Goal: Find specific page/section: Find specific page/section

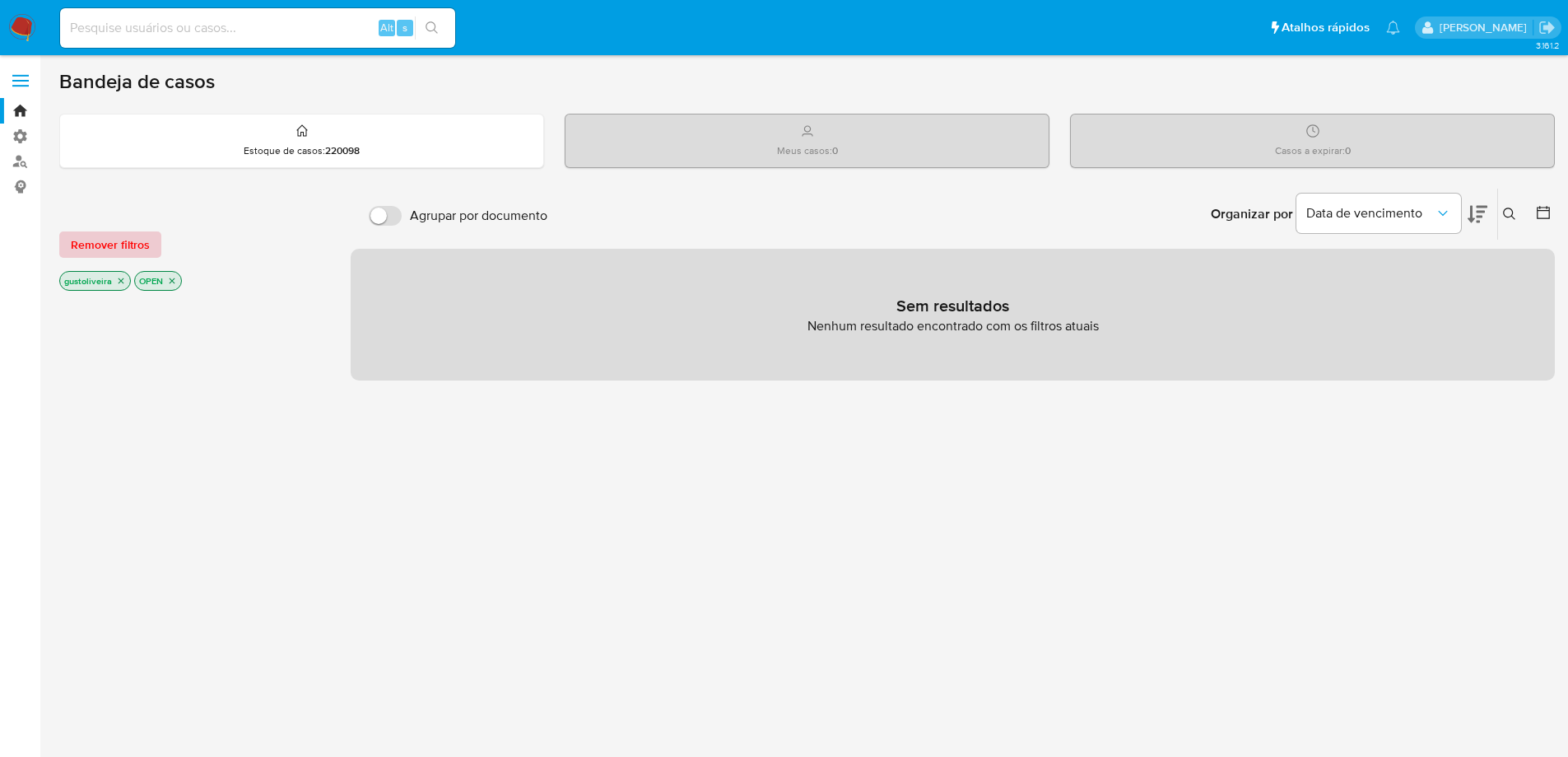
click at [105, 240] on span "Remover filtros" at bounding box center [110, 244] width 79 height 23
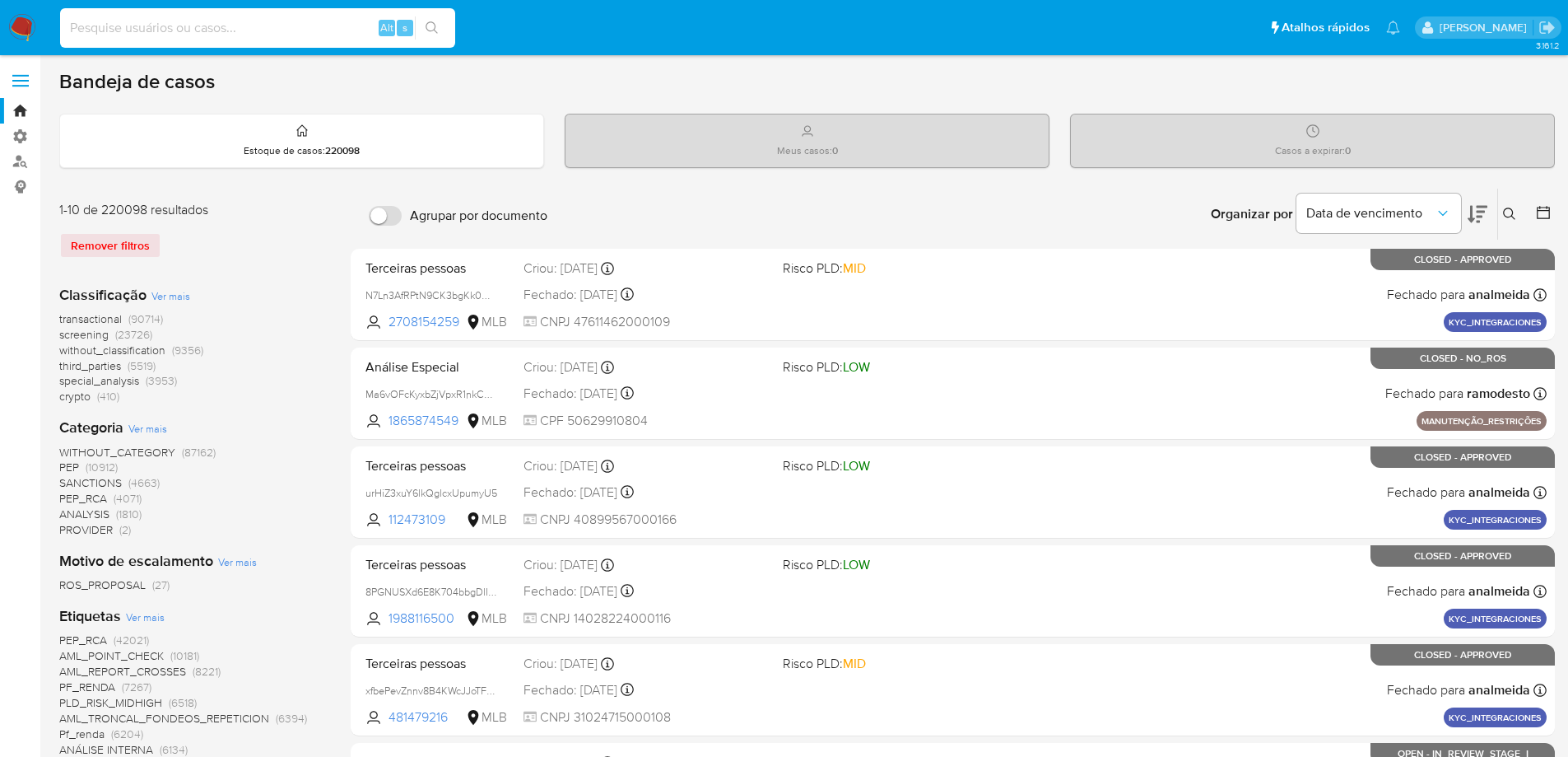
click at [176, 32] on input at bounding box center [258, 27] width 395 height 21
paste input "2563265174"
type input "2563265174"
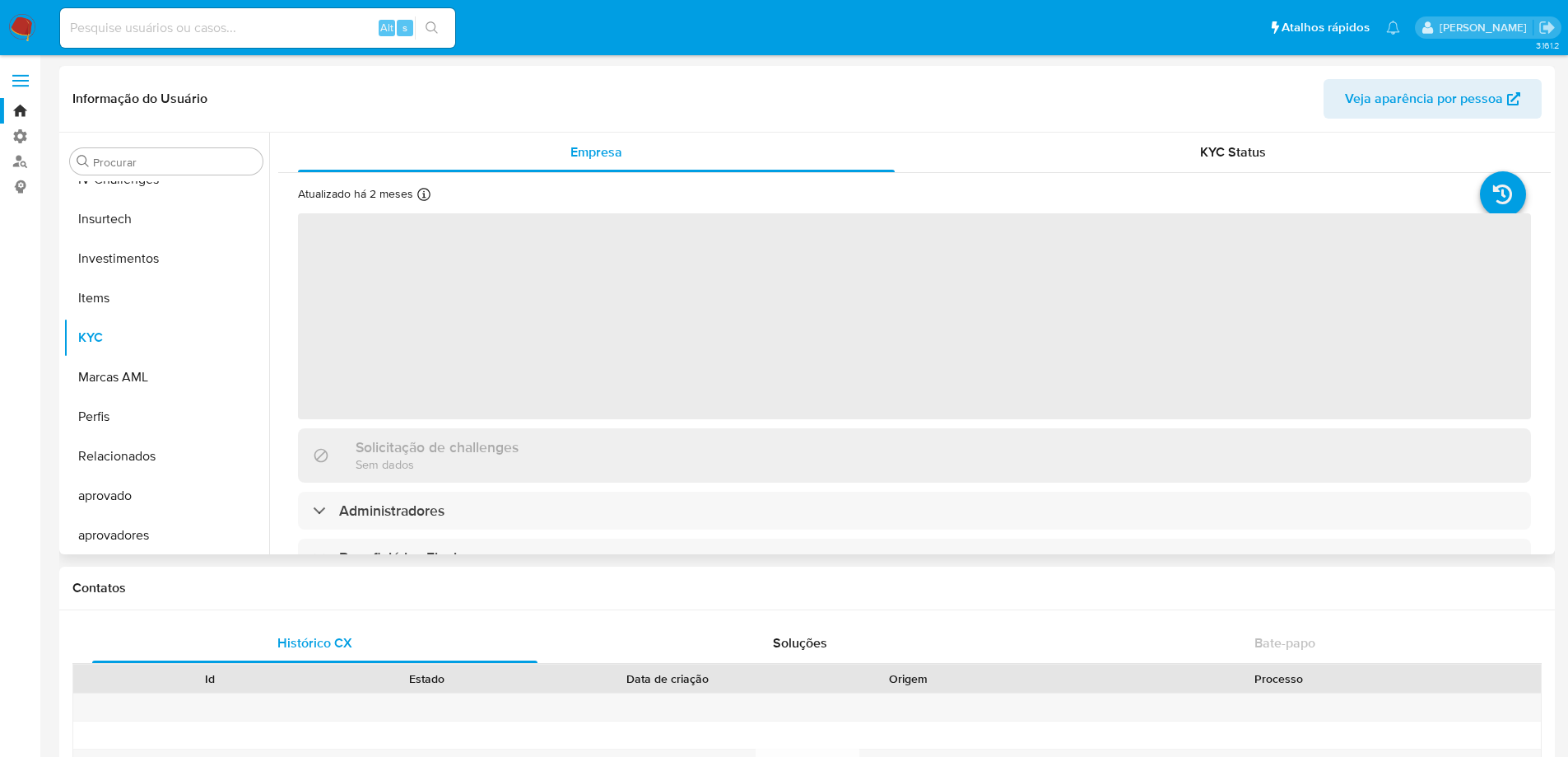
scroll to position [696, 0]
click at [1451, 94] on span "Veja aparência por pessoa" at bounding box center [1424, 99] width 158 height 39
select select "10"
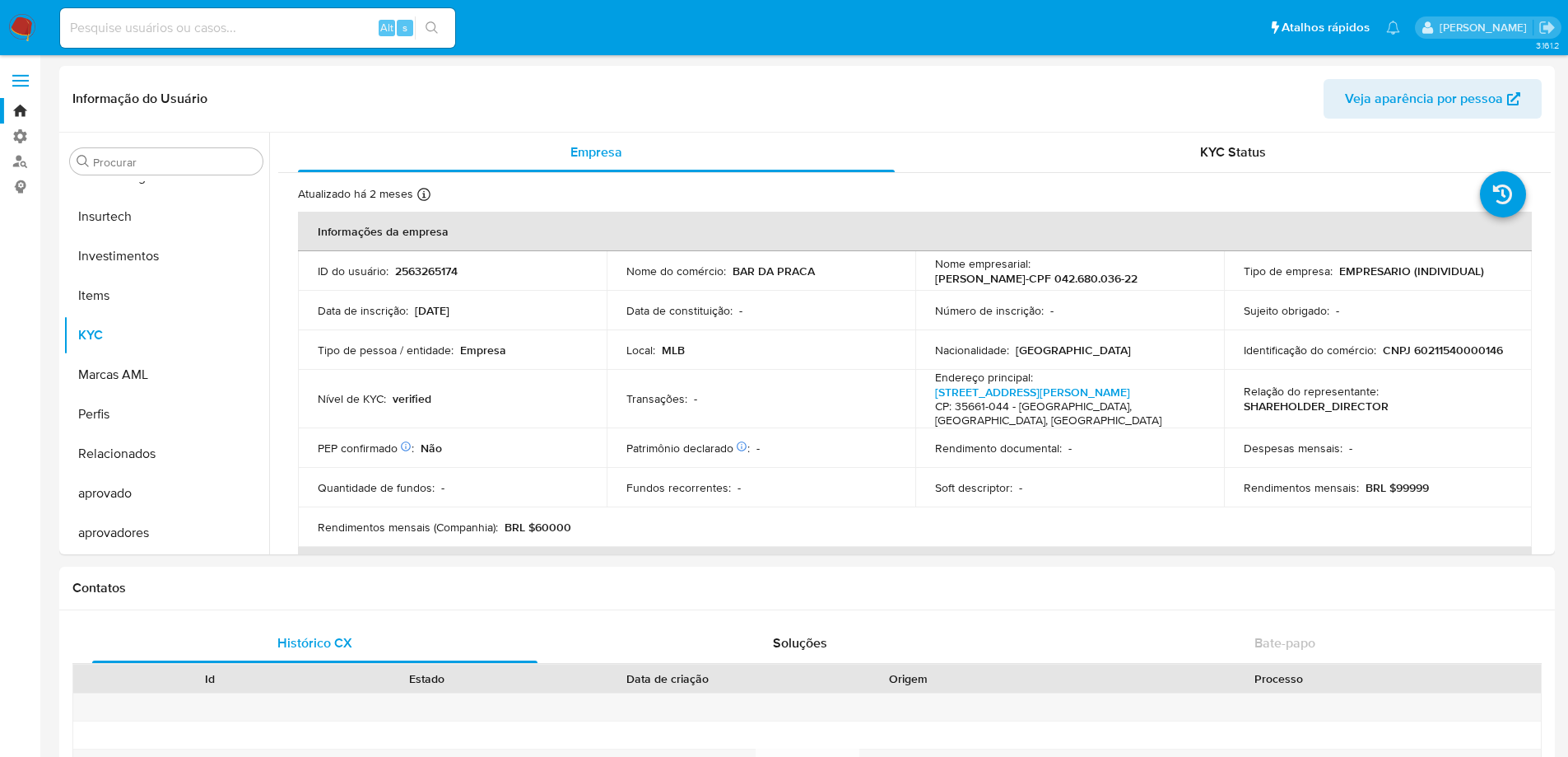
click at [306, 17] on input at bounding box center [258, 27] width 395 height 21
paste input "2632260796"
type input "2632260796"
click at [434, 25] on icon "search-icon" at bounding box center [432, 27] width 13 height 13
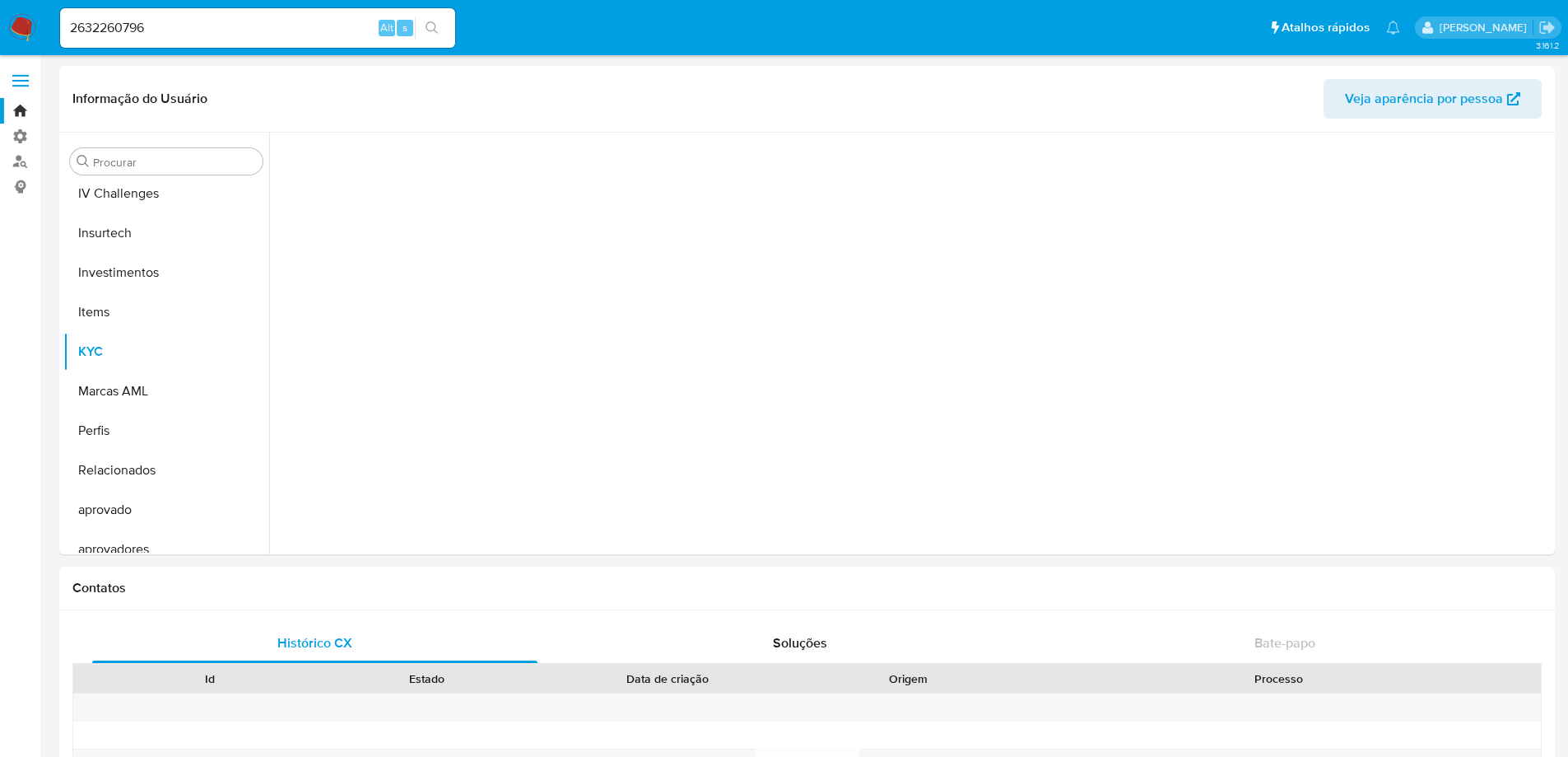
scroll to position [696, 0]
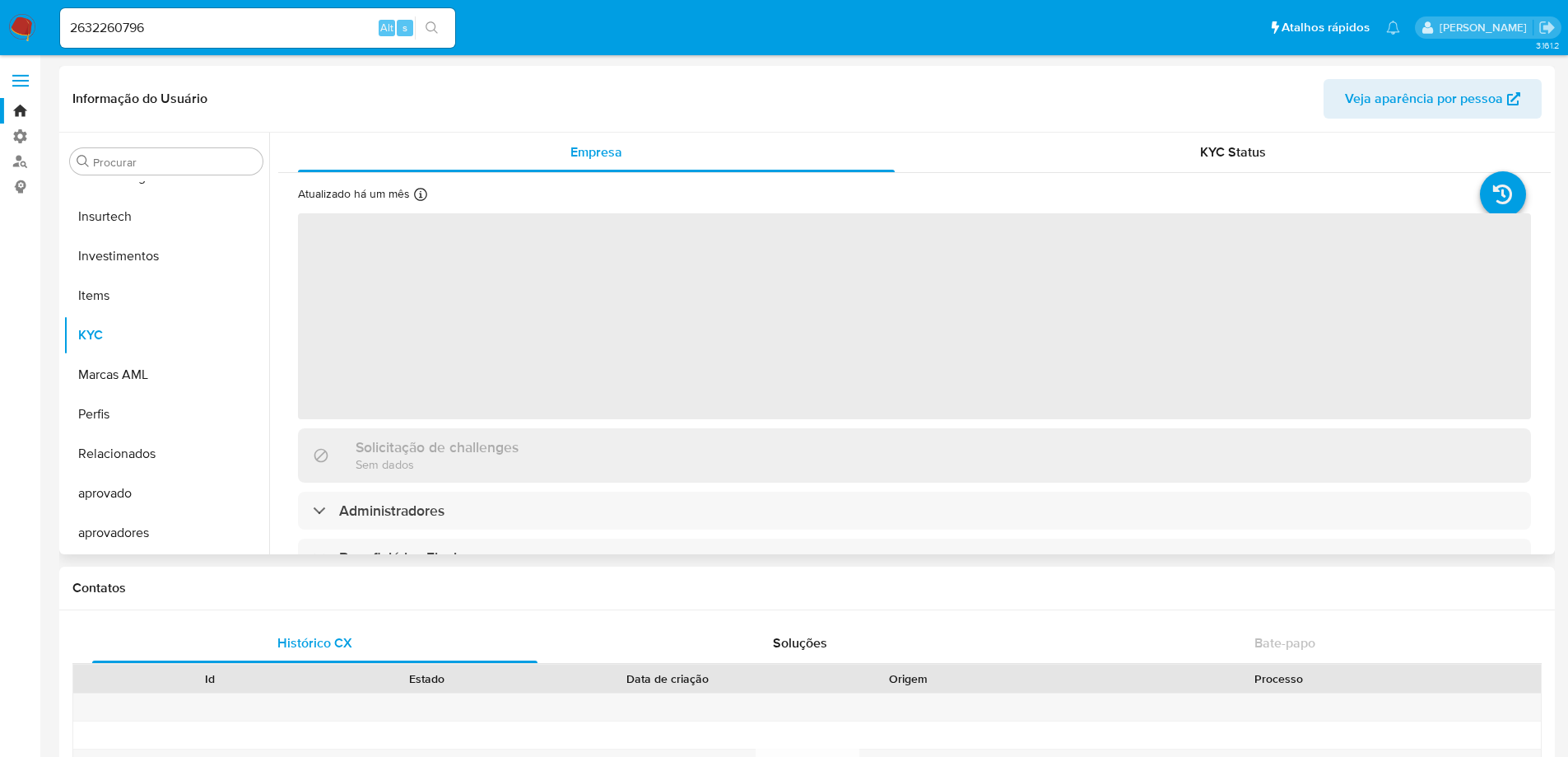
select select "10"
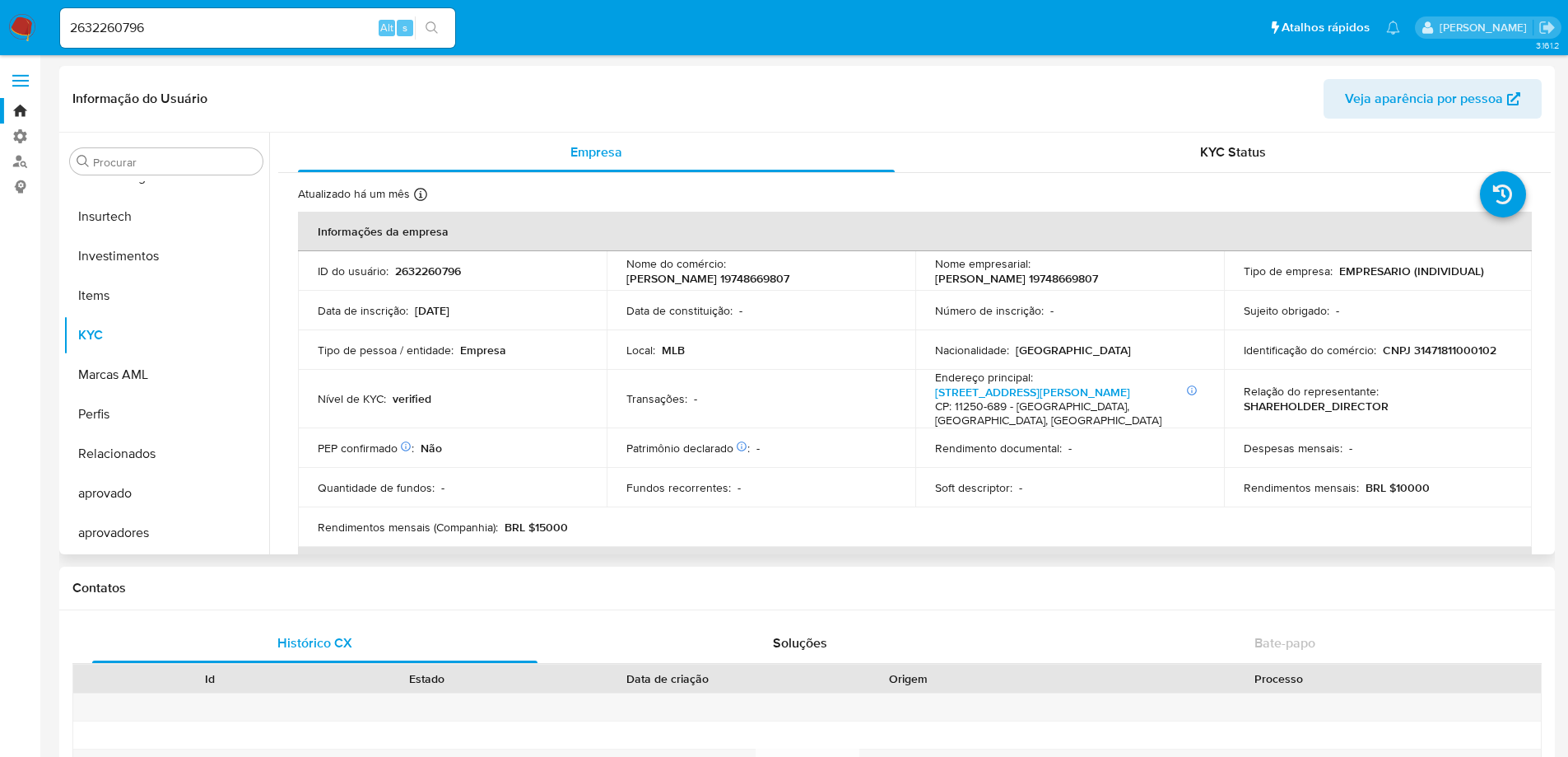
click at [1488, 95] on span "Veja aparência por pessoa" at bounding box center [1424, 99] width 158 height 39
click at [1413, 97] on span "Veja aparência por pessoa" at bounding box center [1424, 99] width 158 height 39
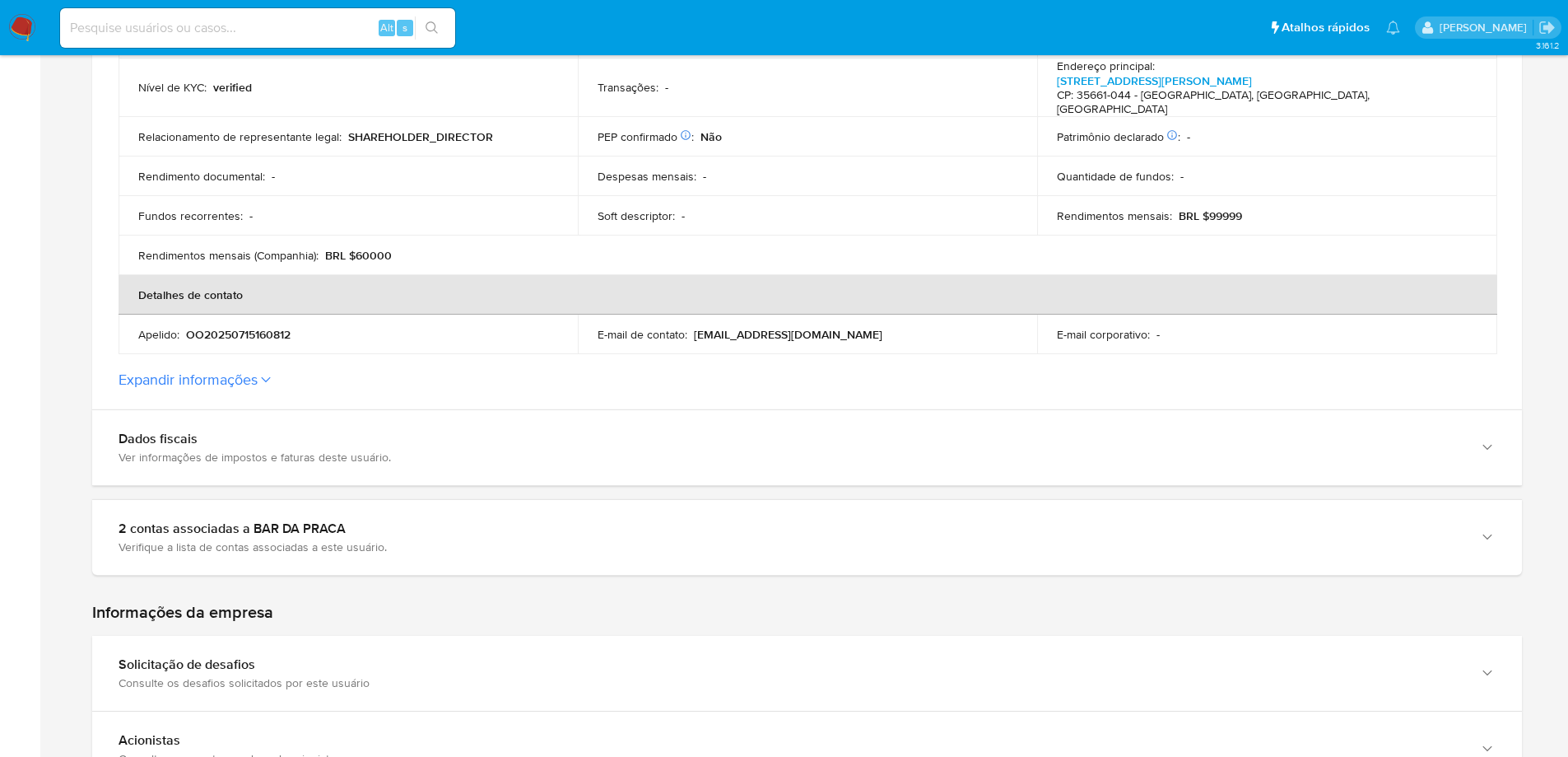
scroll to position [548, 0]
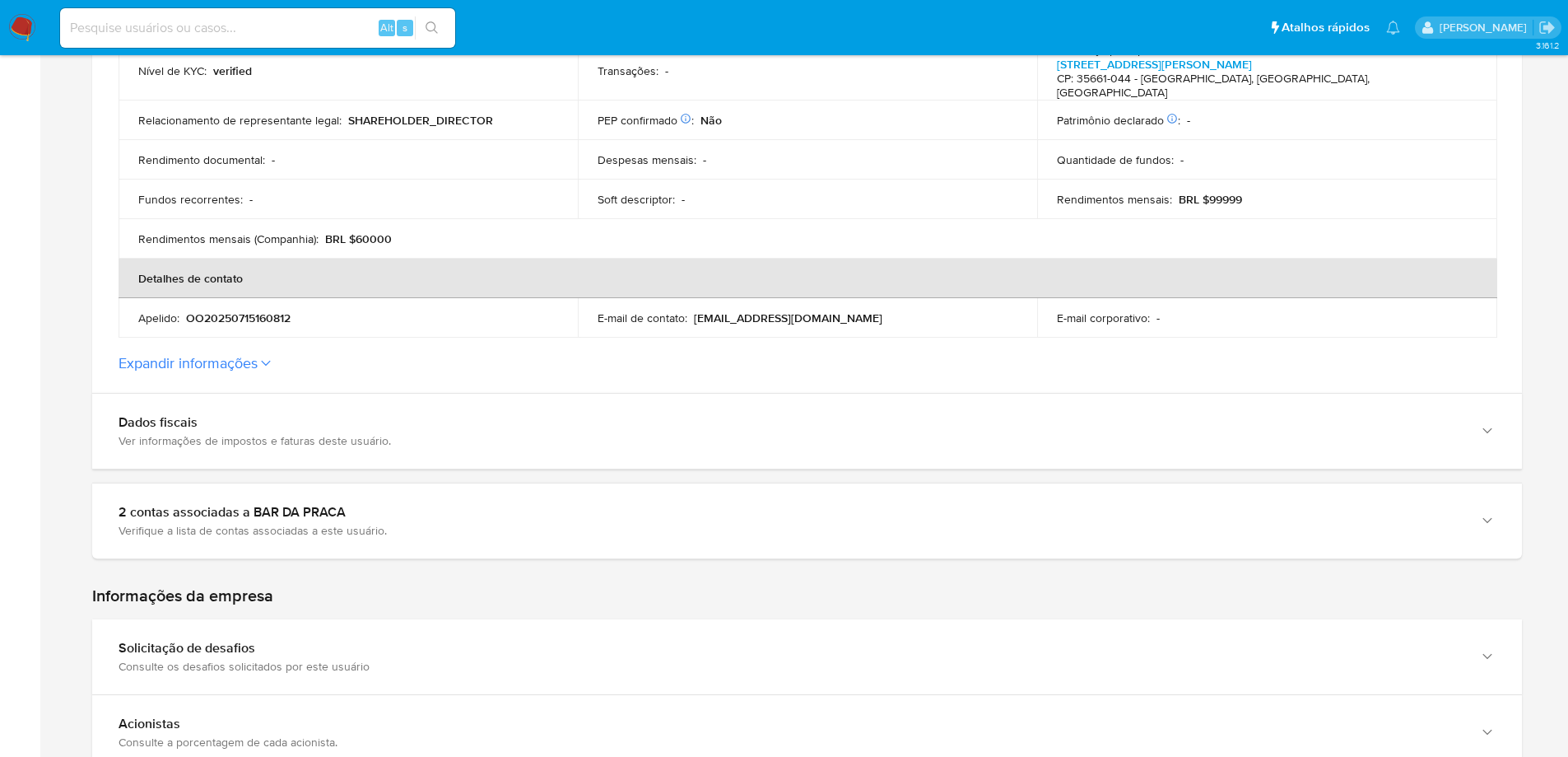
click at [250, 354] on button "Expandir informações" at bounding box center [187, 363] width 139 height 18
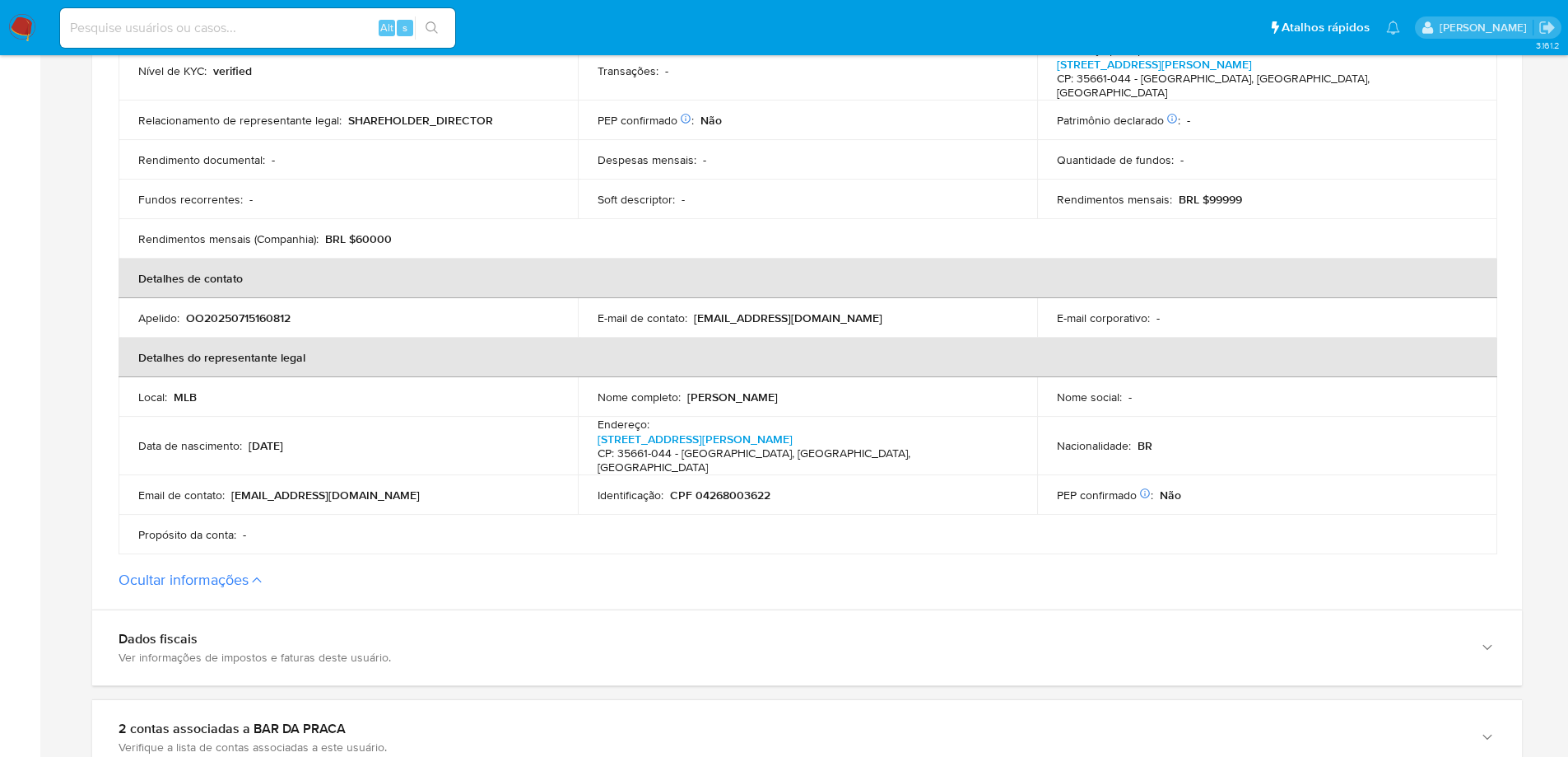
click at [716, 487] on p "CPF 04268003622" at bounding box center [720, 494] width 100 height 14
click at [283, 438] on p "16/03/1979" at bounding box center [266, 444] width 35 height 14
click at [312, 438] on div "Data de nascimento : 16/03/1979" at bounding box center [347, 444] width 420 height 14
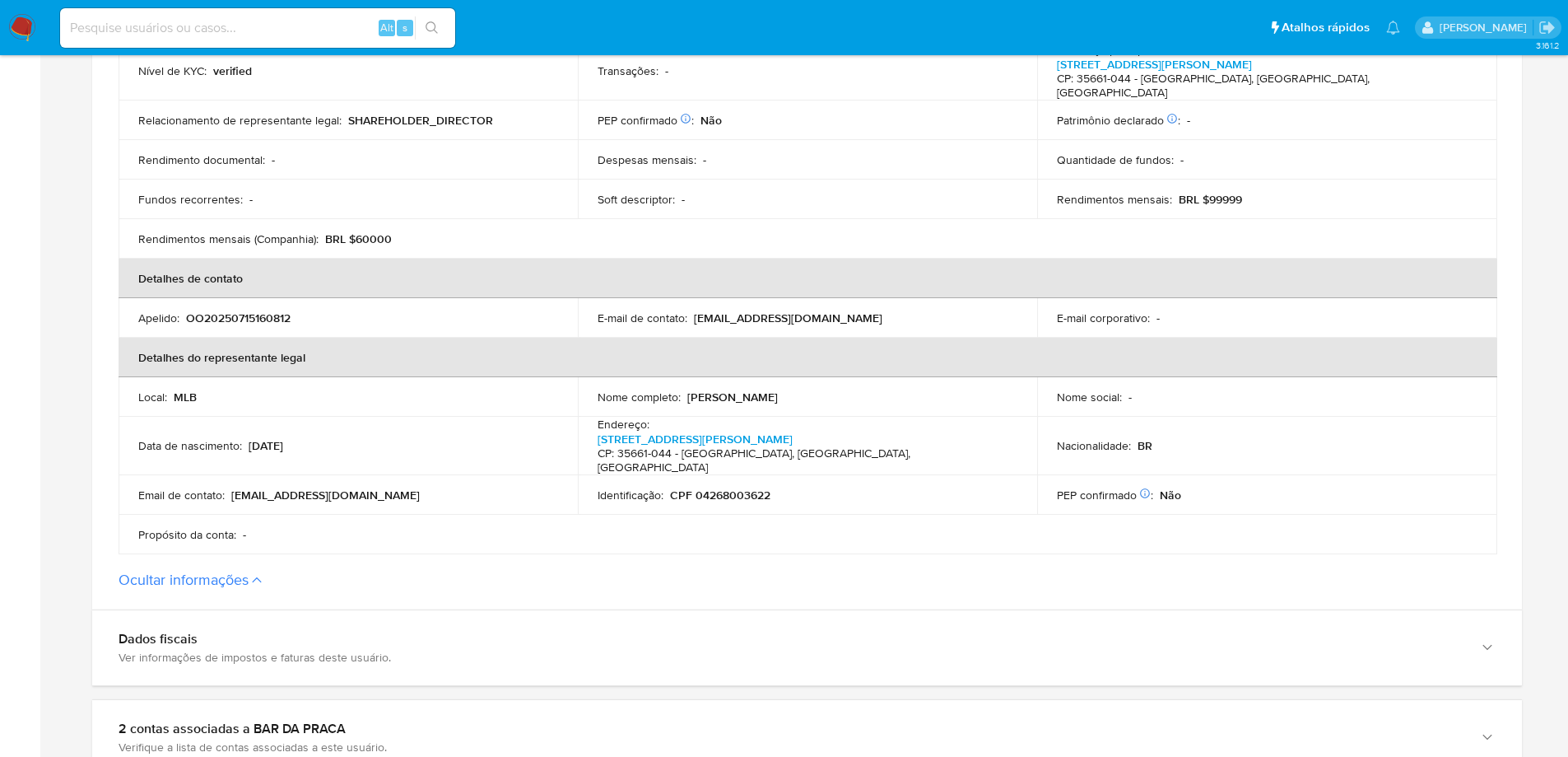
drag, startPoint x: 310, startPoint y: 416, endPoint x: 249, endPoint y: 418, distance: 61.0
click at [249, 438] on div "Data de nascimento : 16/03/1979" at bounding box center [347, 444] width 420 height 14
click at [17, 25] on img at bounding box center [22, 27] width 28 height 28
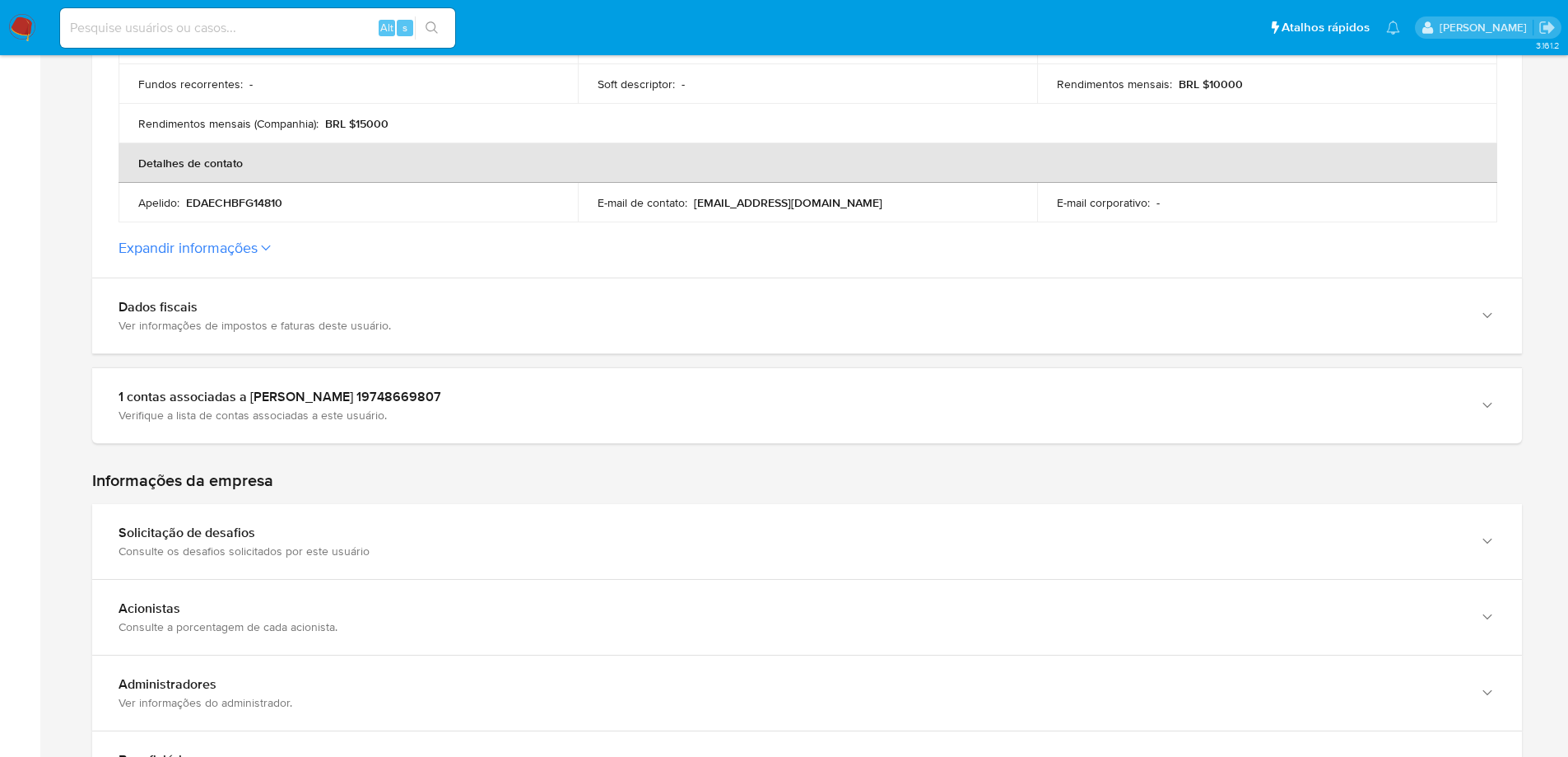
scroll to position [691, 0]
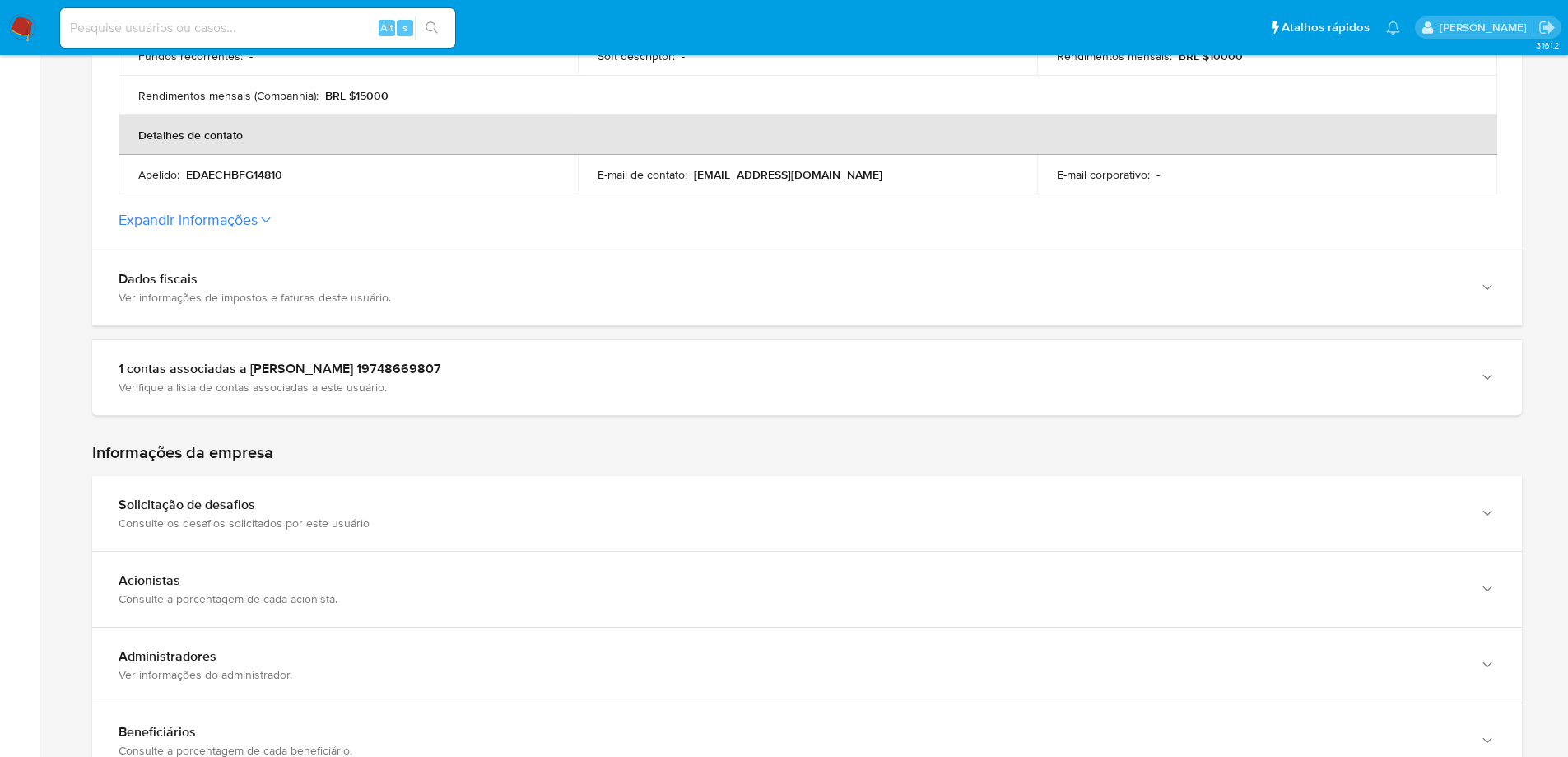
click at [219, 211] on button "Expandir informações" at bounding box center [187, 220] width 139 height 18
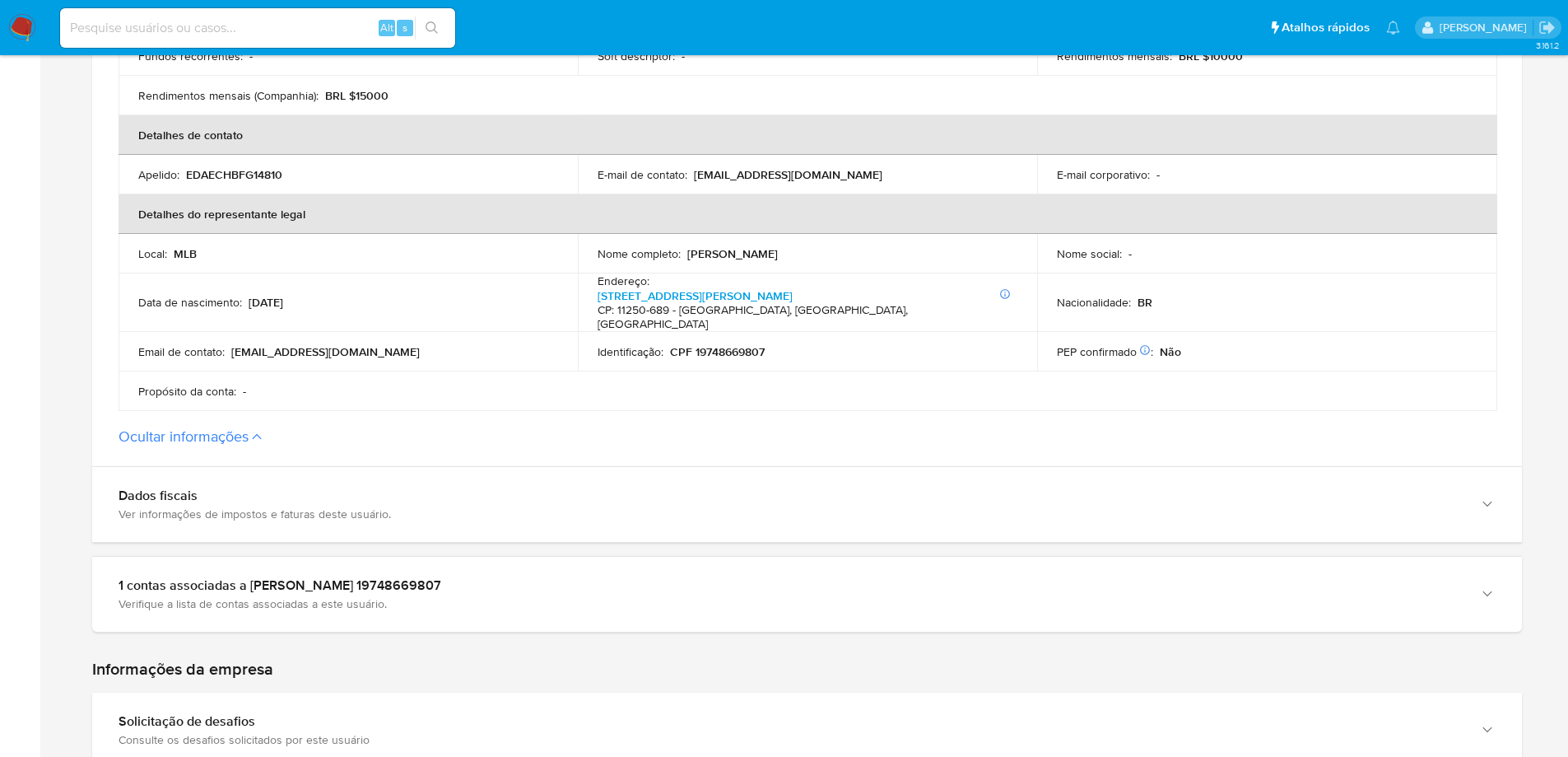
click at [735, 344] on p "CPF 19748669807" at bounding box center [717, 351] width 94 height 14
click at [283, 295] on p "26/12/1974" at bounding box center [266, 301] width 35 height 14
click at [346, 295] on div "Data de nascimento : 26/12/1974" at bounding box center [347, 301] width 420 height 14
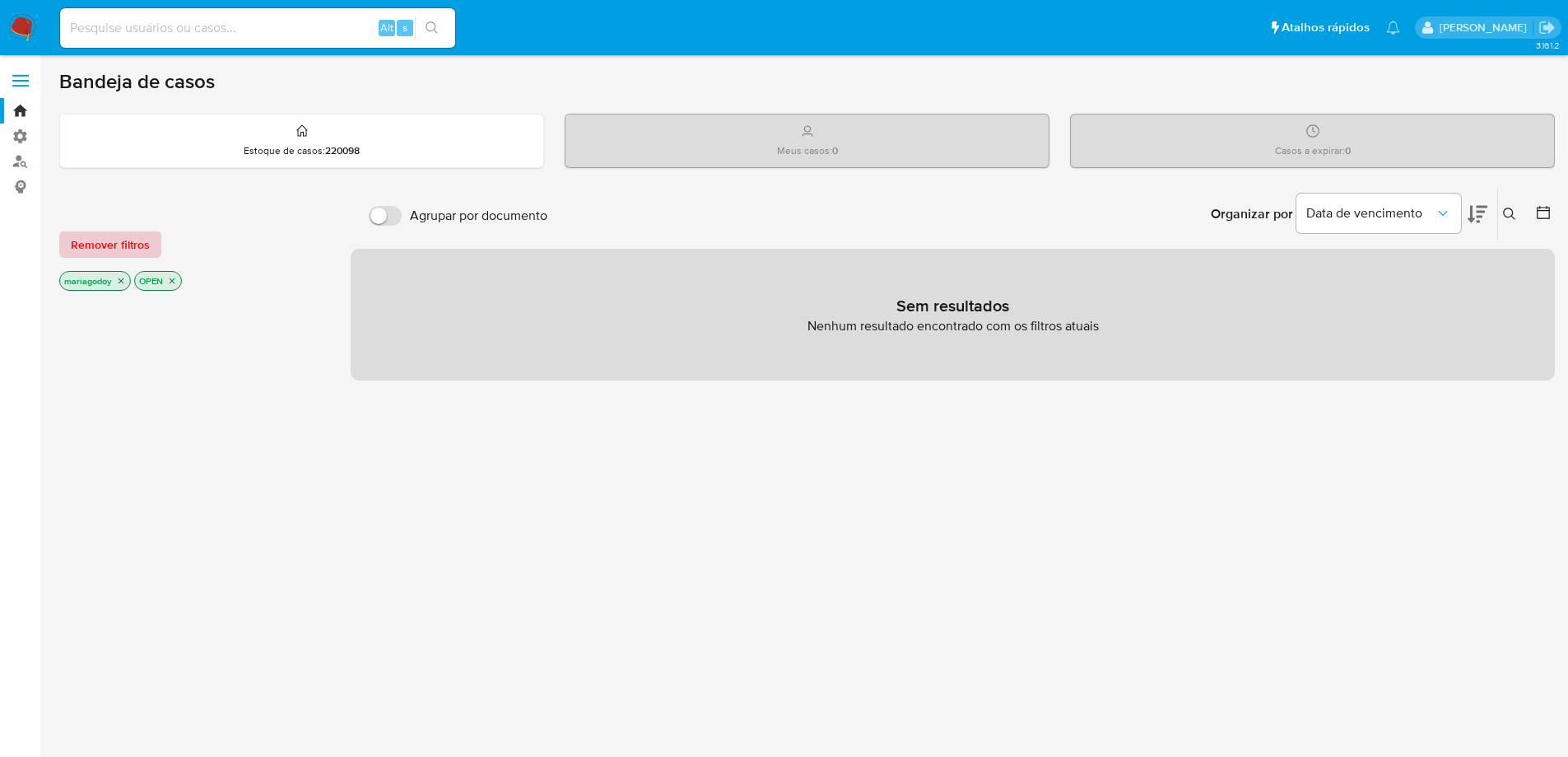
drag, startPoint x: 102, startPoint y: 239, endPoint x: 115, endPoint y: 139, distance: 100.8
click at [102, 238] on span "Remover filtros" at bounding box center [110, 244] width 79 height 23
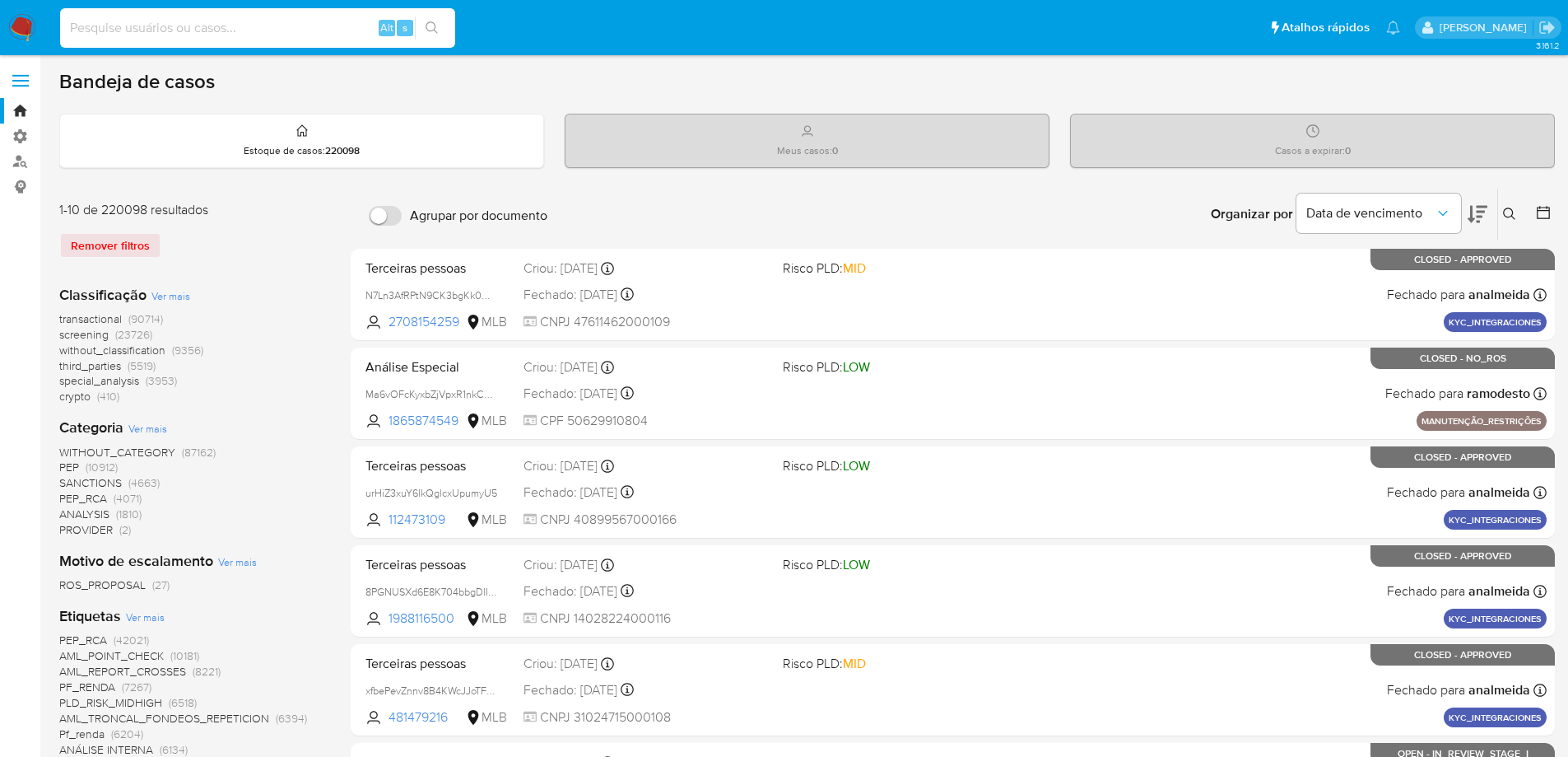
click at [140, 22] on input at bounding box center [258, 27] width 395 height 21
paste input "1989835037"
type input "1989835037"
click at [432, 25] on icon "search-icon" at bounding box center [432, 27] width 13 height 13
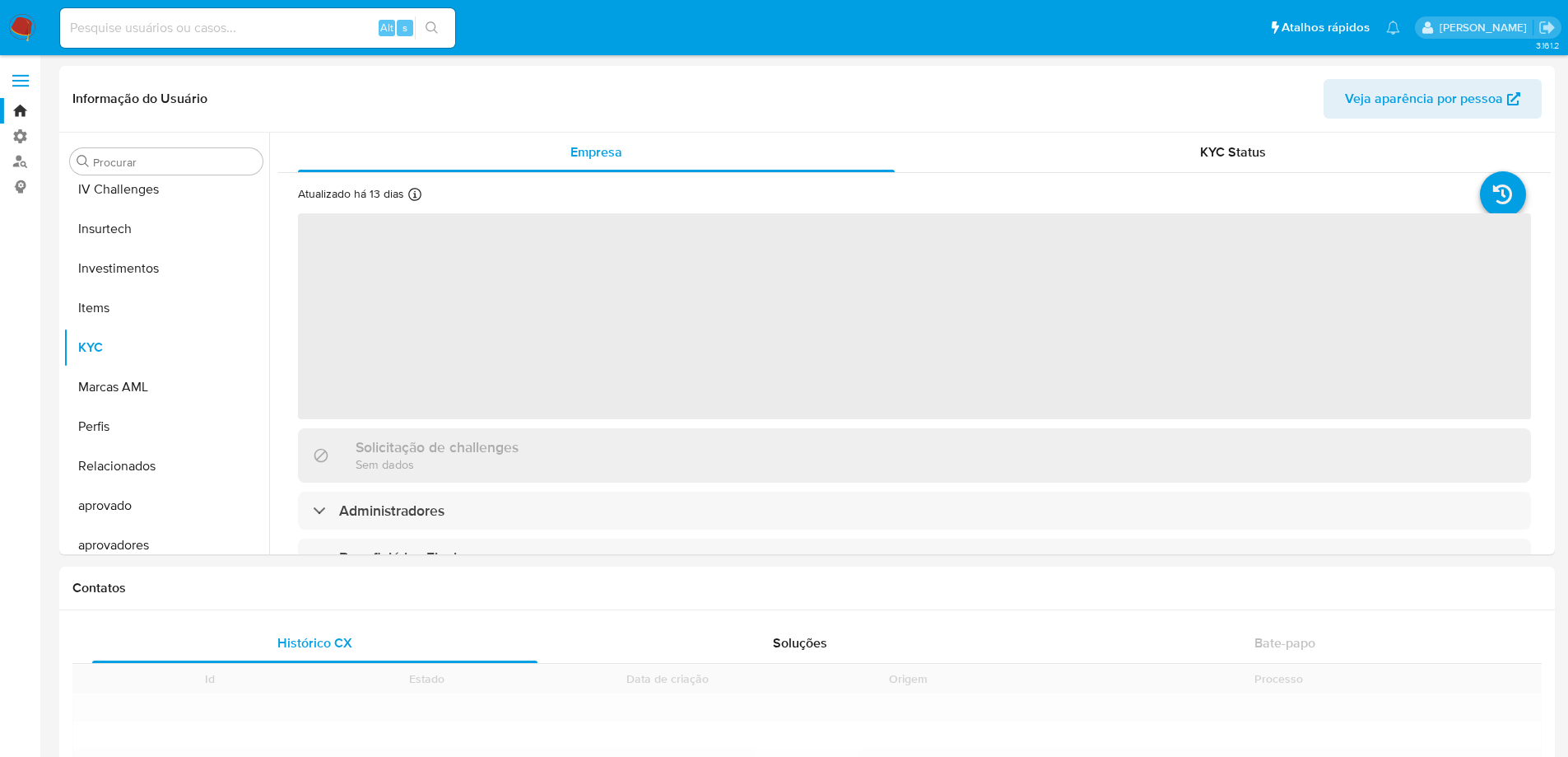
scroll to position [696, 0]
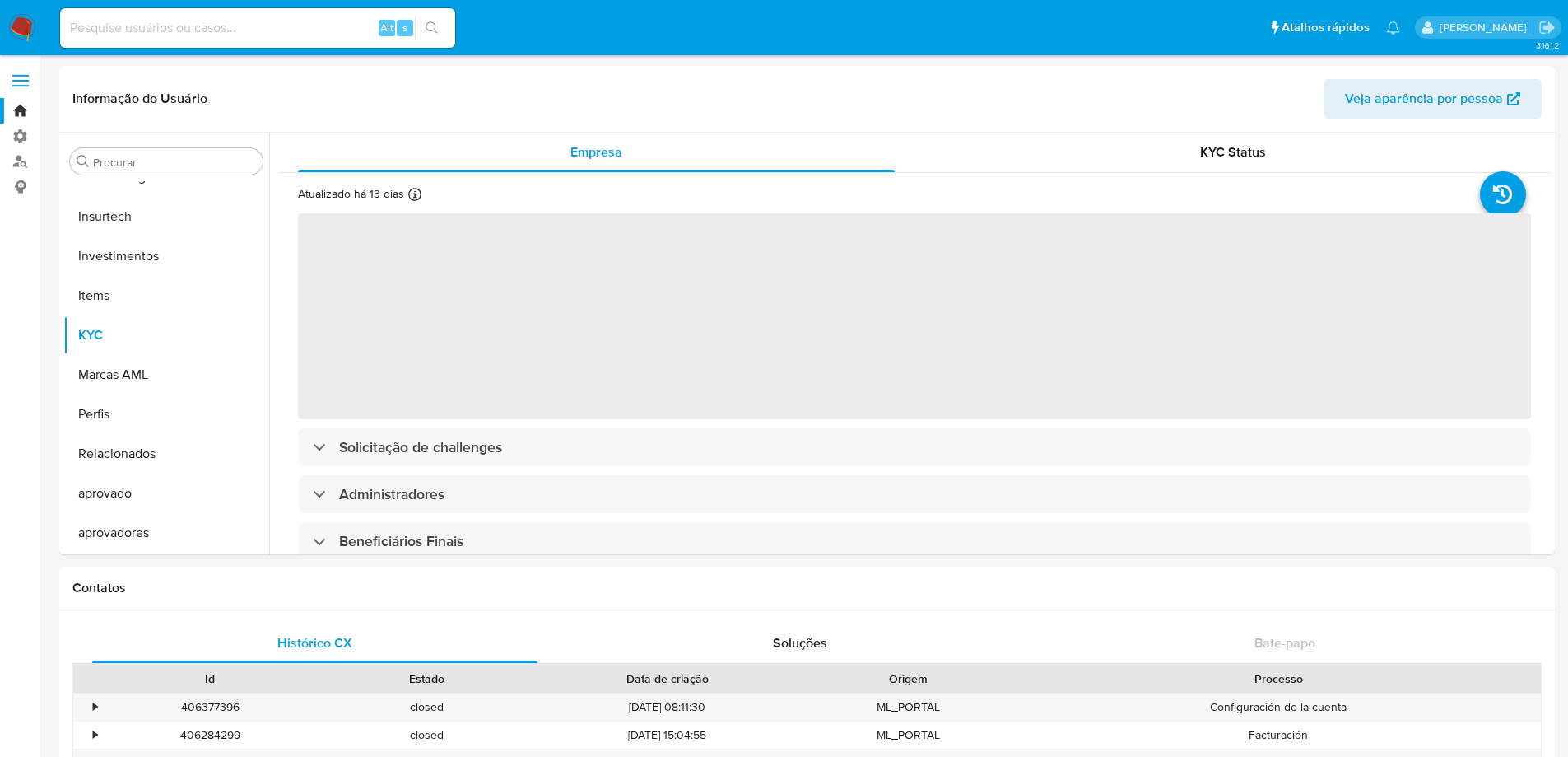
select select "10"
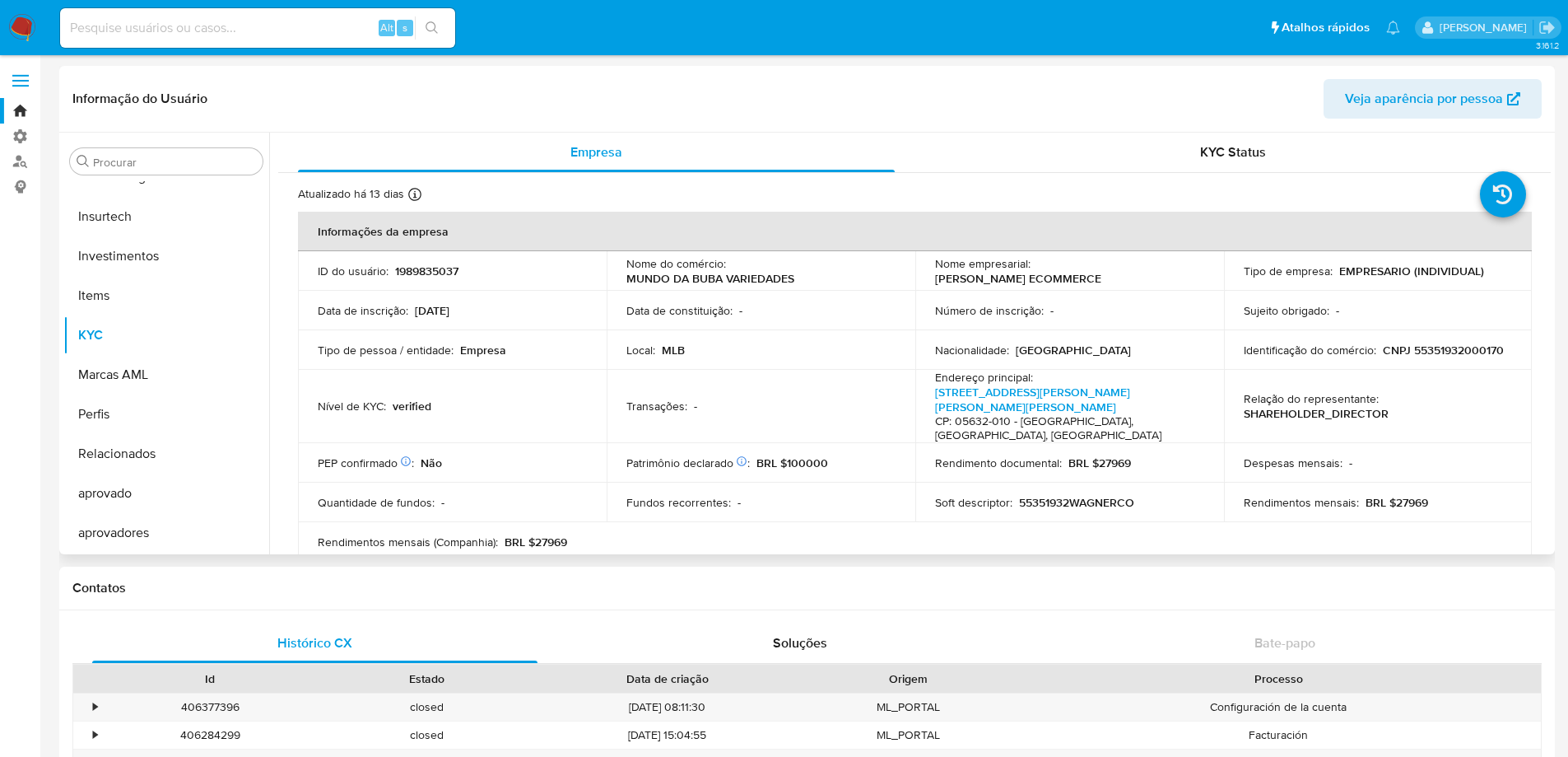
click at [1441, 91] on span "Veja aparência por pessoa" at bounding box center [1424, 99] width 158 height 39
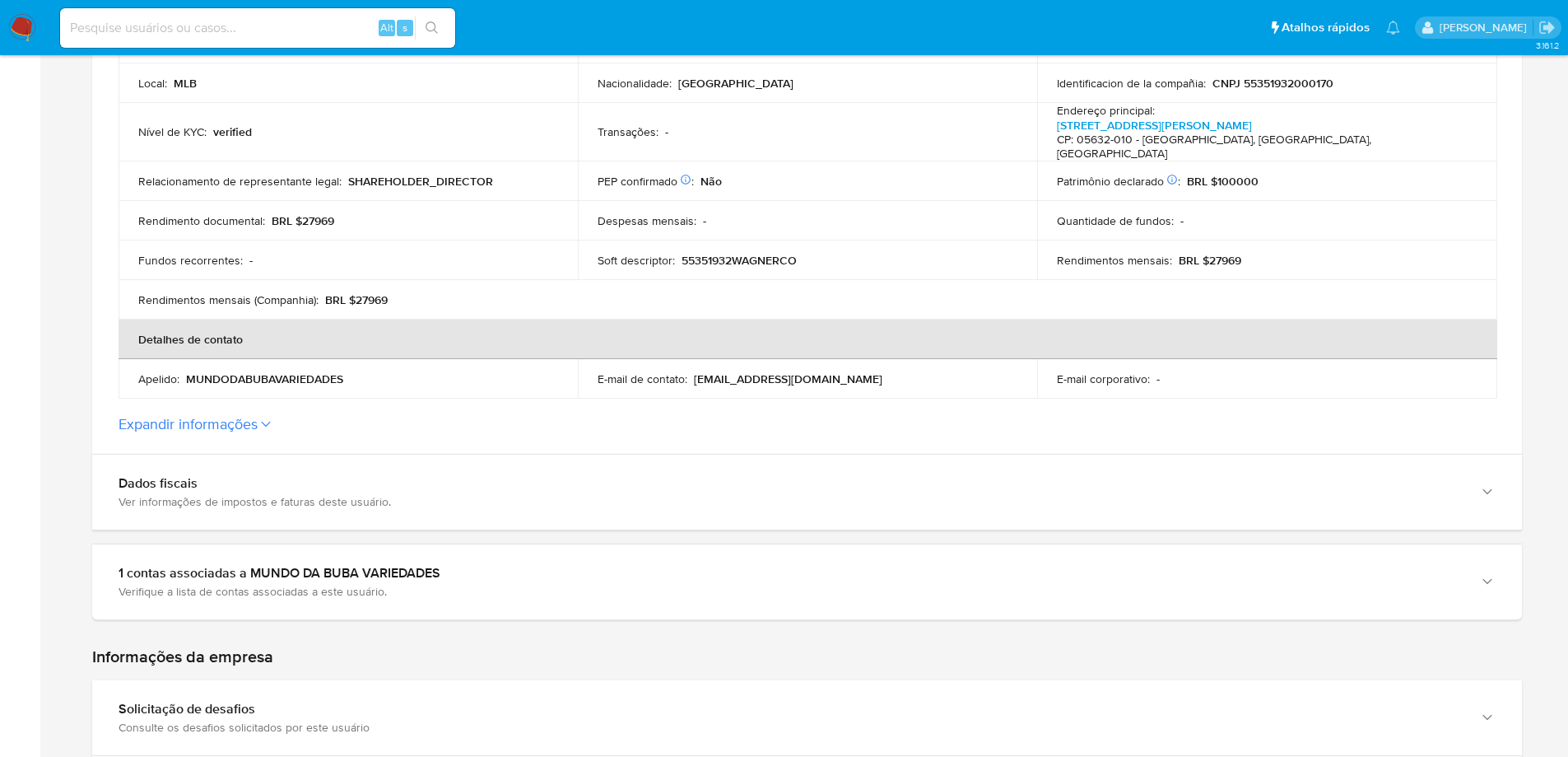
scroll to position [503, 0]
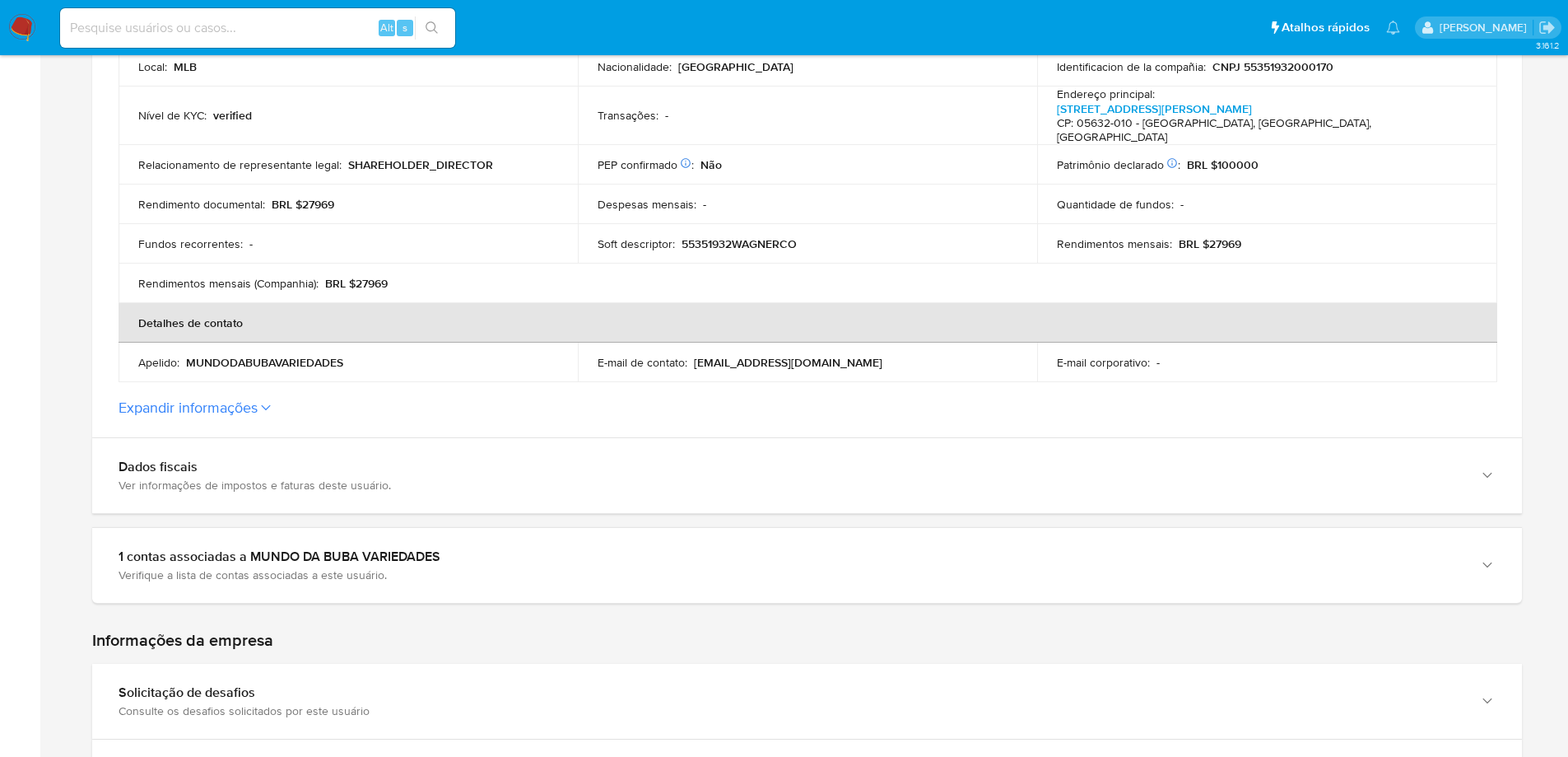
click at [193, 399] on button "Expandir informações" at bounding box center [187, 407] width 139 height 18
